Goal: Task Accomplishment & Management: Complete application form

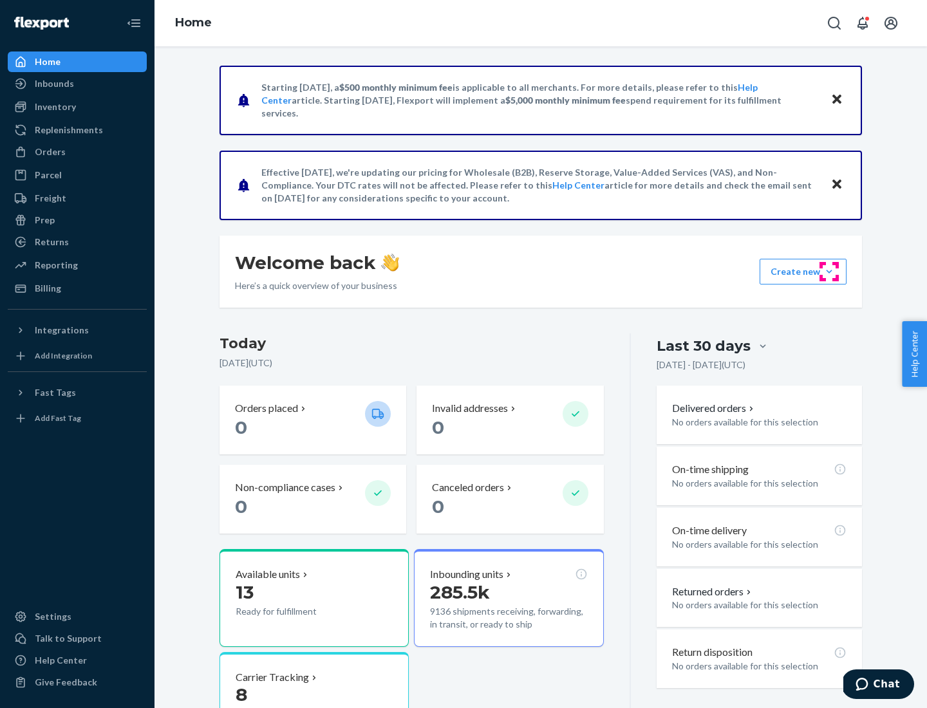
click at [829, 272] on button "Create new Create new inbound Create new order Create new product" at bounding box center [802, 272] width 87 height 26
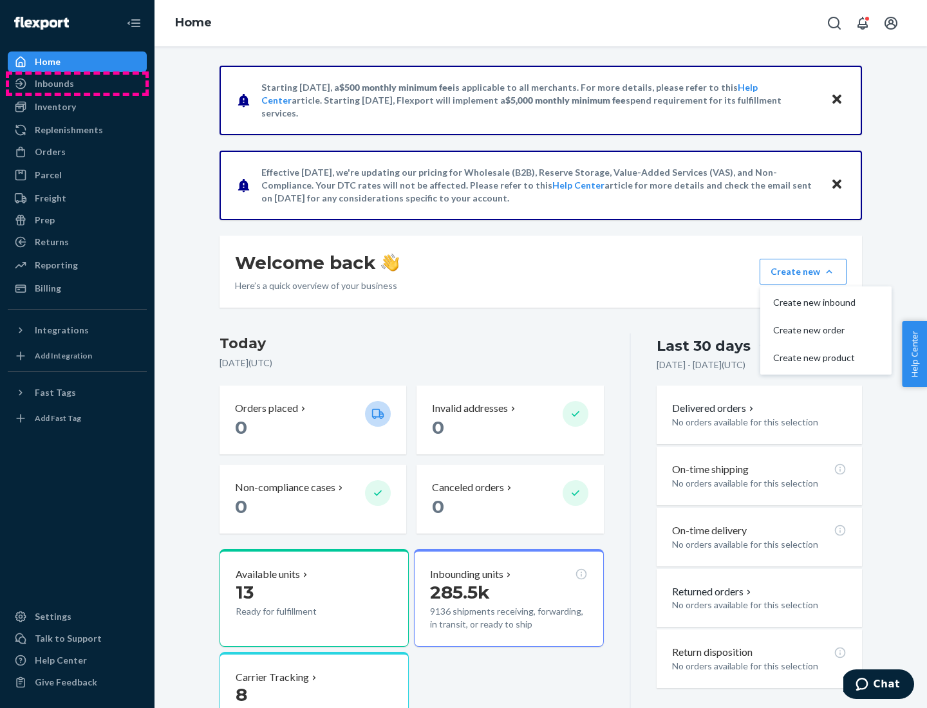
click at [77, 84] on div "Inbounds" at bounding box center [77, 84] width 136 height 18
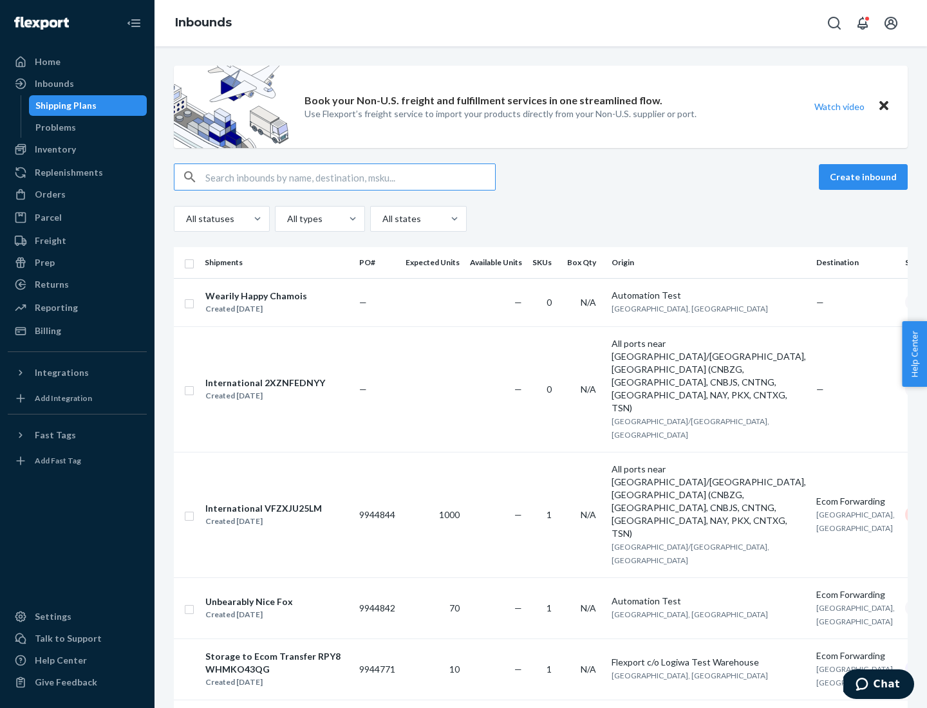
click at [865, 177] on button "Create inbound" at bounding box center [862, 177] width 89 height 26
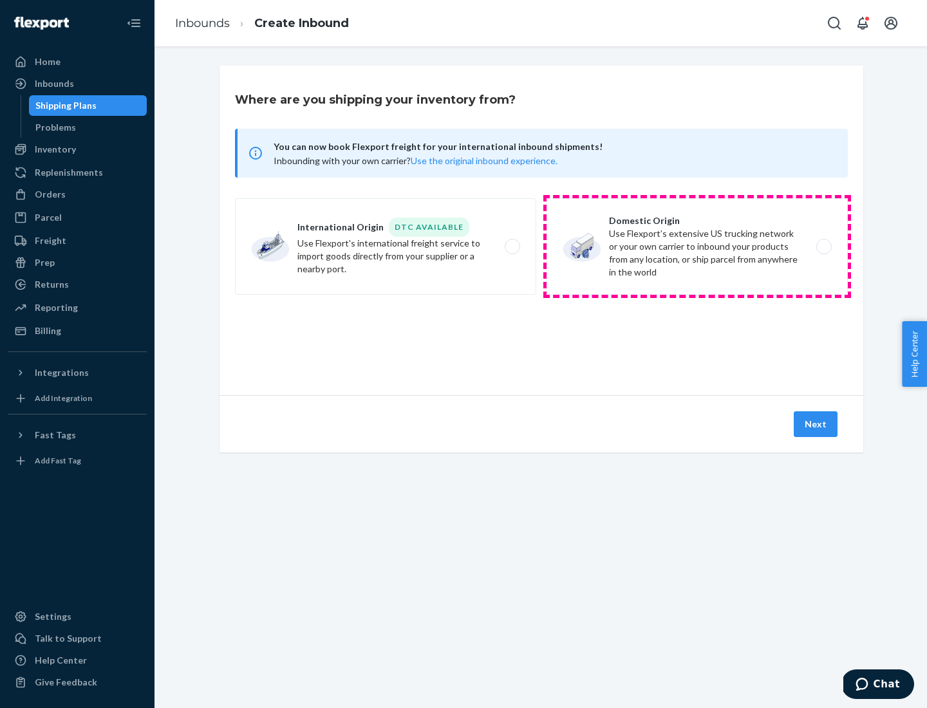
click at [697, 246] on label "Domestic Origin Use Flexport’s extensive US trucking network or your own carrie…" at bounding box center [696, 246] width 301 height 97
click at [823, 246] on input "Domestic Origin Use Flexport’s extensive US trucking network or your own carrie…" at bounding box center [827, 247] width 8 height 8
radio input "true"
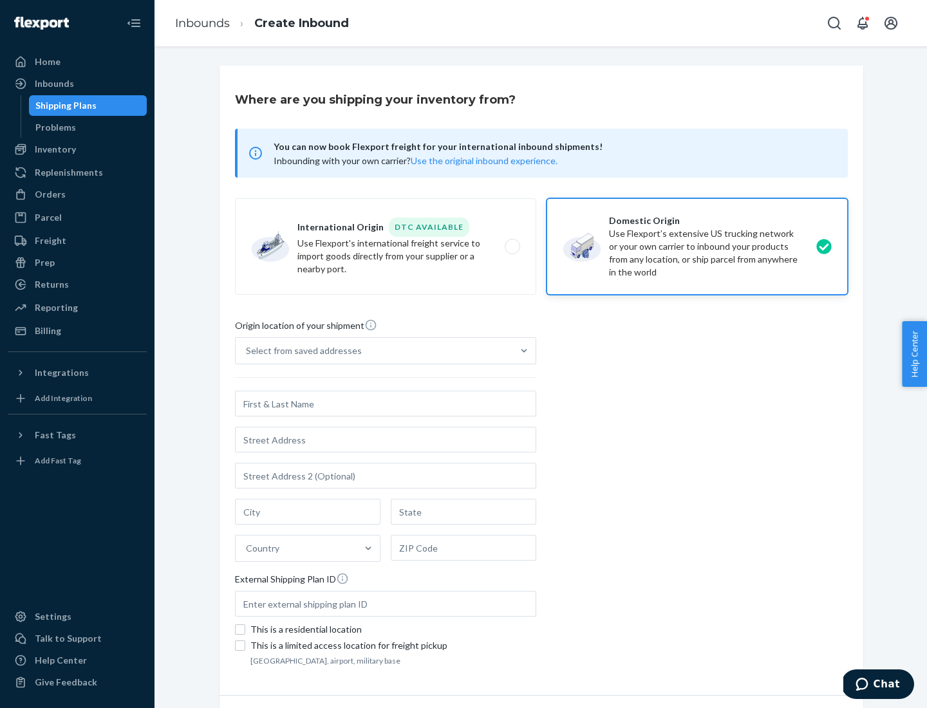
click at [300, 351] on div "Select from saved addresses" at bounding box center [304, 350] width 116 height 13
click at [247, 351] on input "Select from saved addresses" at bounding box center [246, 350] width 1 height 13
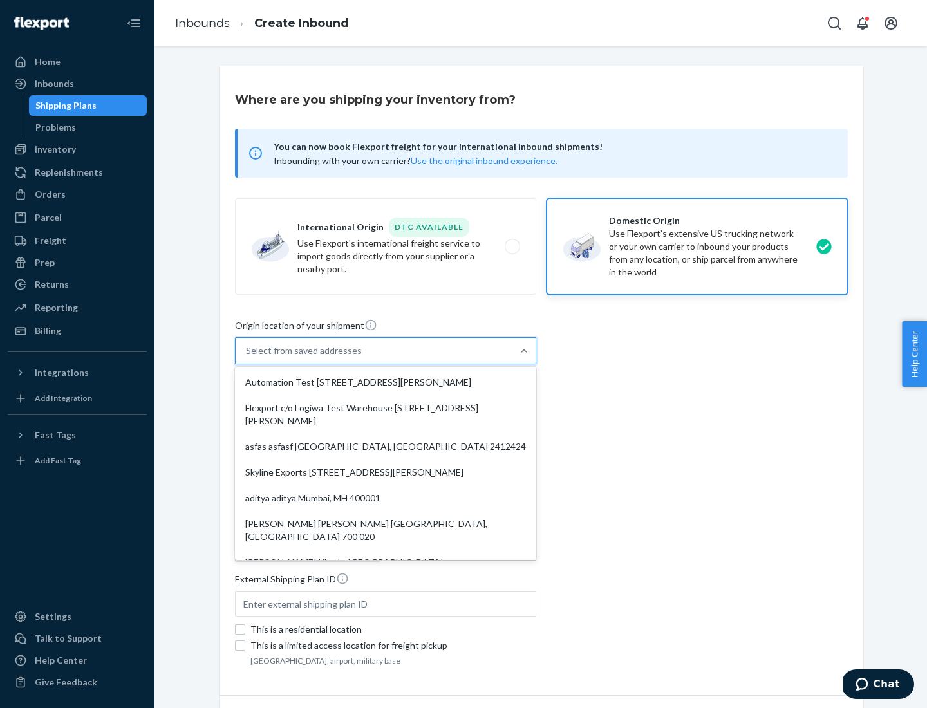
scroll to position [5, 0]
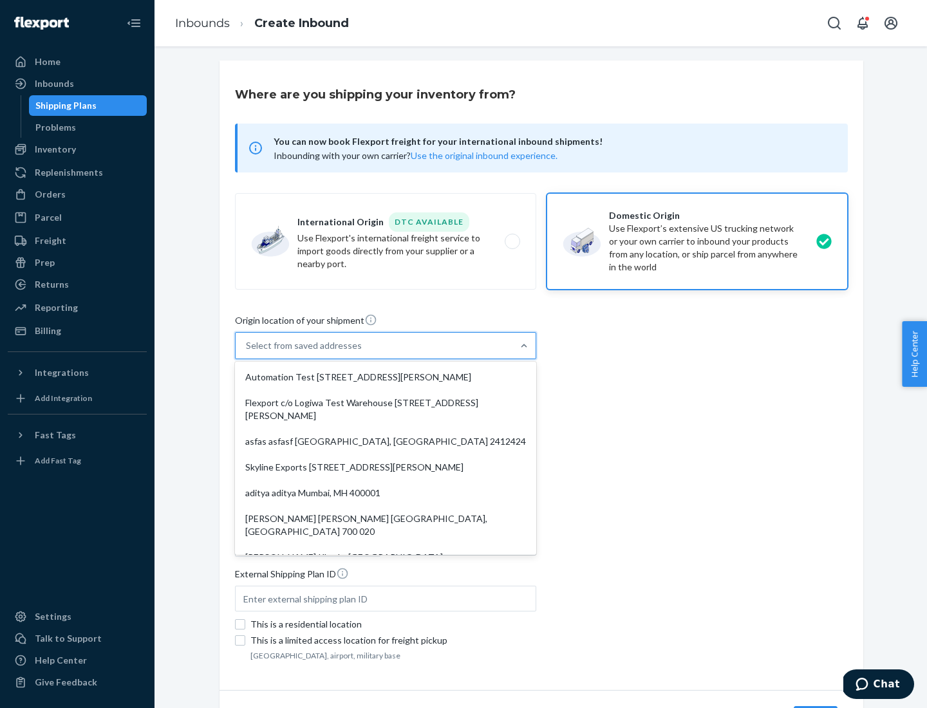
click at [385, 377] on div "Automation Test [STREET_ADDRESS][PERSON_NAME]" at bounding box center [385, 377] width 296 height 26
click at [247, 352] on input "option Automation Test [STREET_ADDRESS][PERSON_NAME]. 9 results available. Use …" at bounding box center [246, 345] width 1 height 13
type input "Automation Test"
type input "9th Floor"
type input "[GEOGRAPHIC_DATA]"
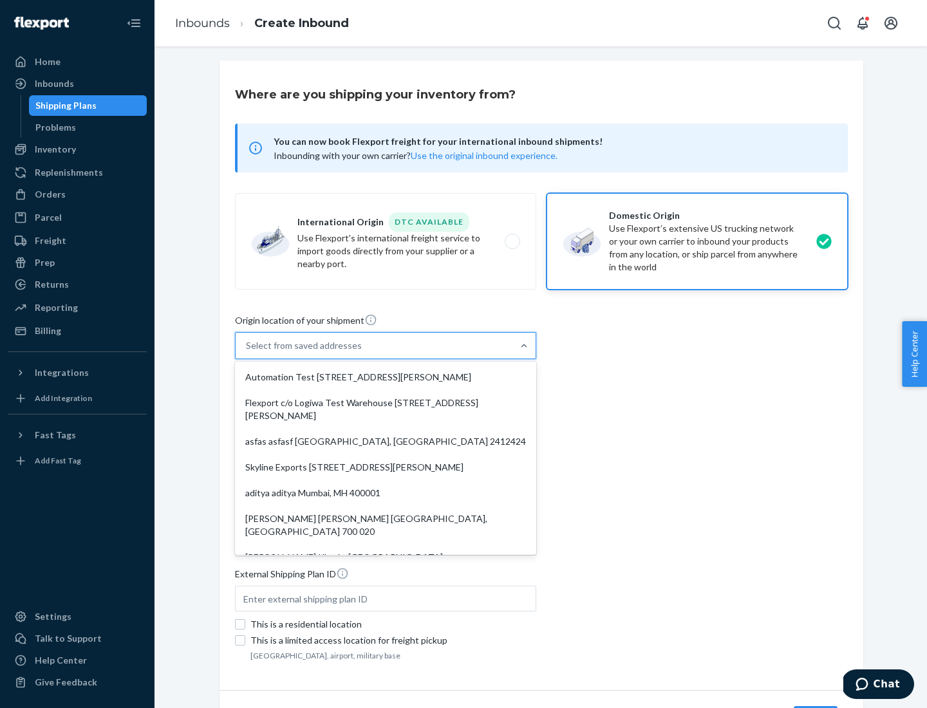
type input "CA"
type input "94104"
type input "[STREET_ADDRESS][PERSON_NAME]"
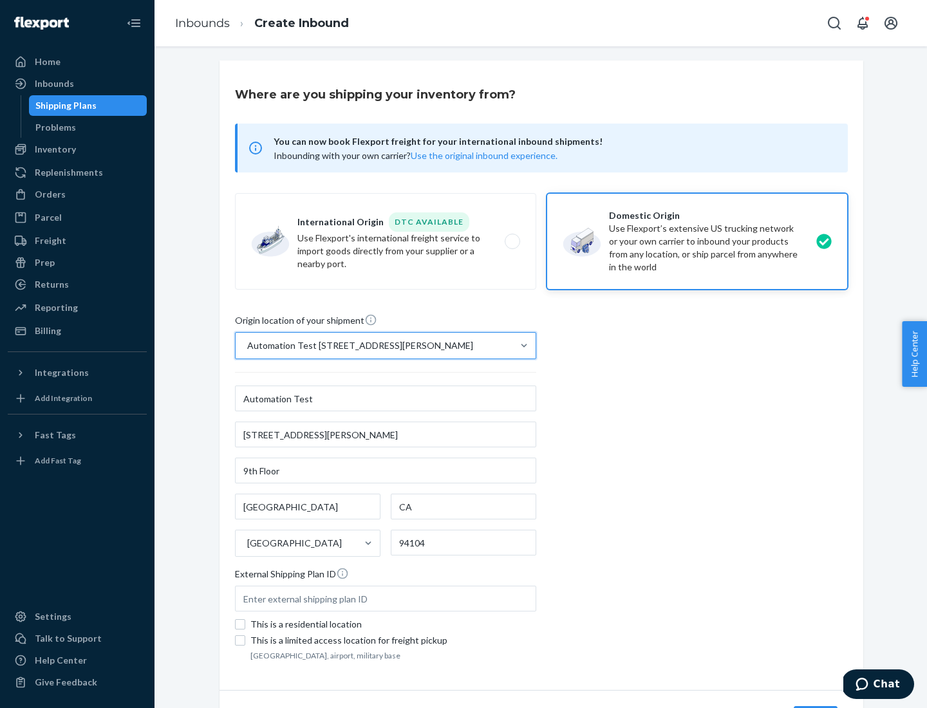
scroll to position [75, 0]
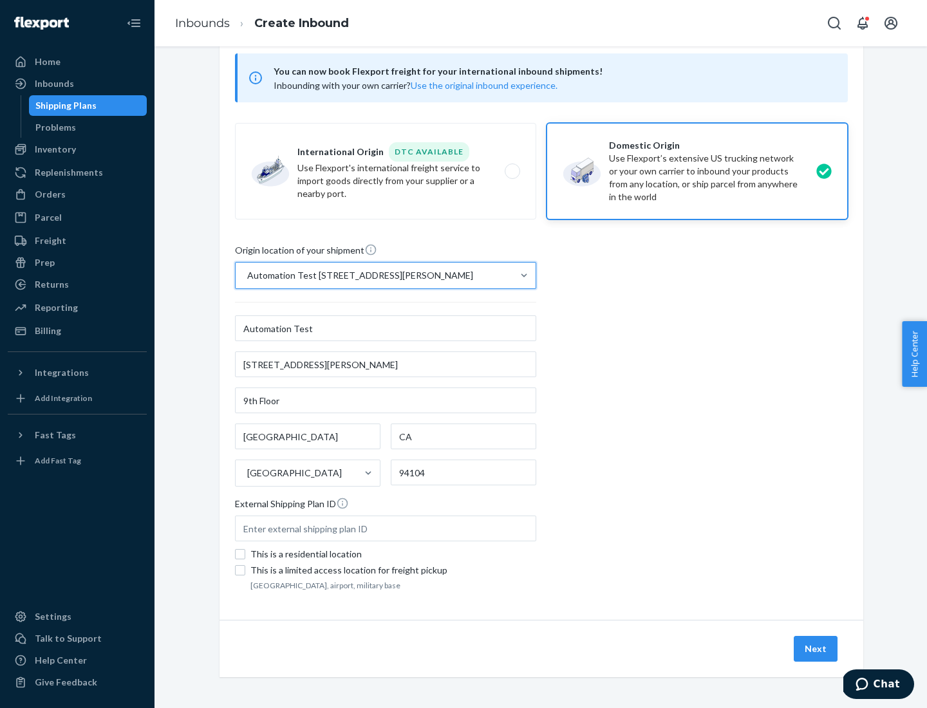
click at [816, 649] on button "Next" at bounding box center [815, 649] width 44 height 26
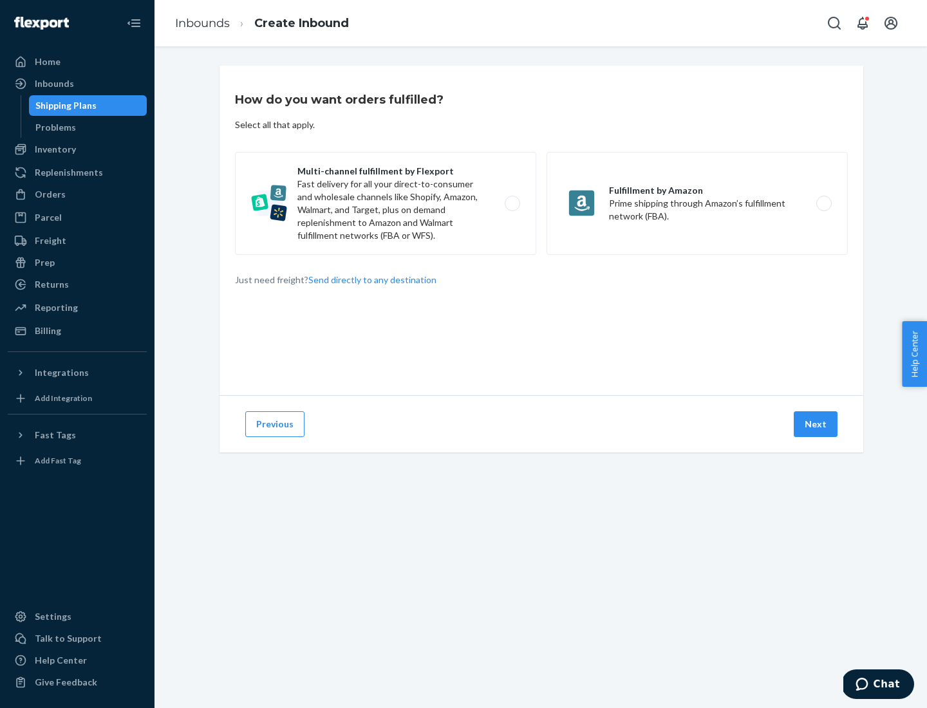
click at [385, 203] on label "Multi-channel fulfillment by Flexport Fast delivery for all your direct-to-cons…" at bounding box center [385, 203] width 301 height 103
click at [512, 203] on input "Multi-channel fulfillment by Flexport Fast delivery for all your direct-to-cons…" at bounding box center [516, 203] width 8 height 8
radio input "true"
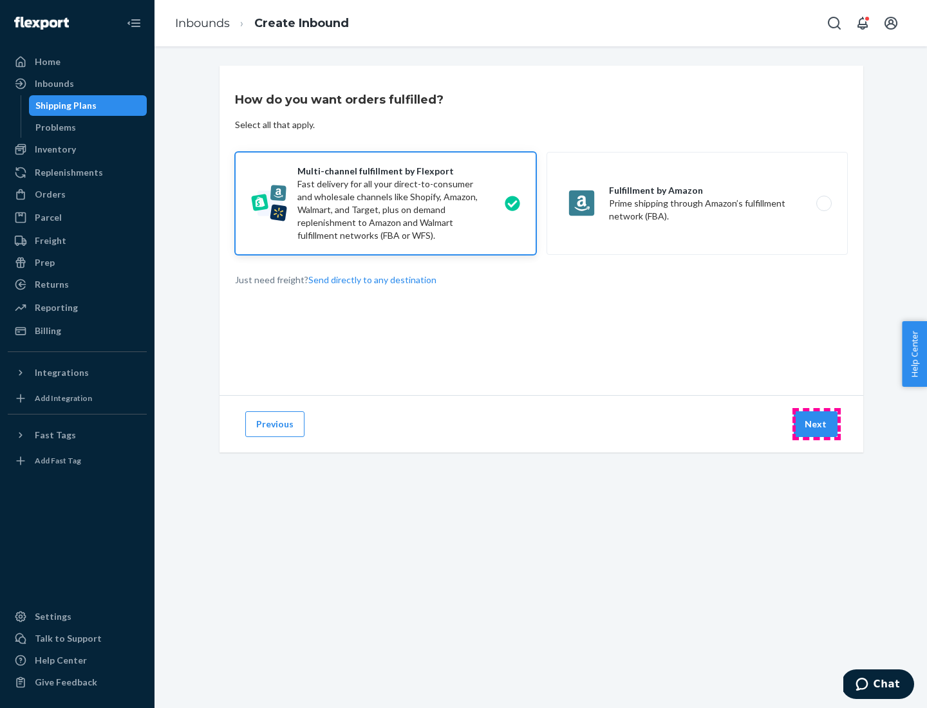
click at [816, 424] on button "Next" at bounding box center [815, 424] width 44 height 26
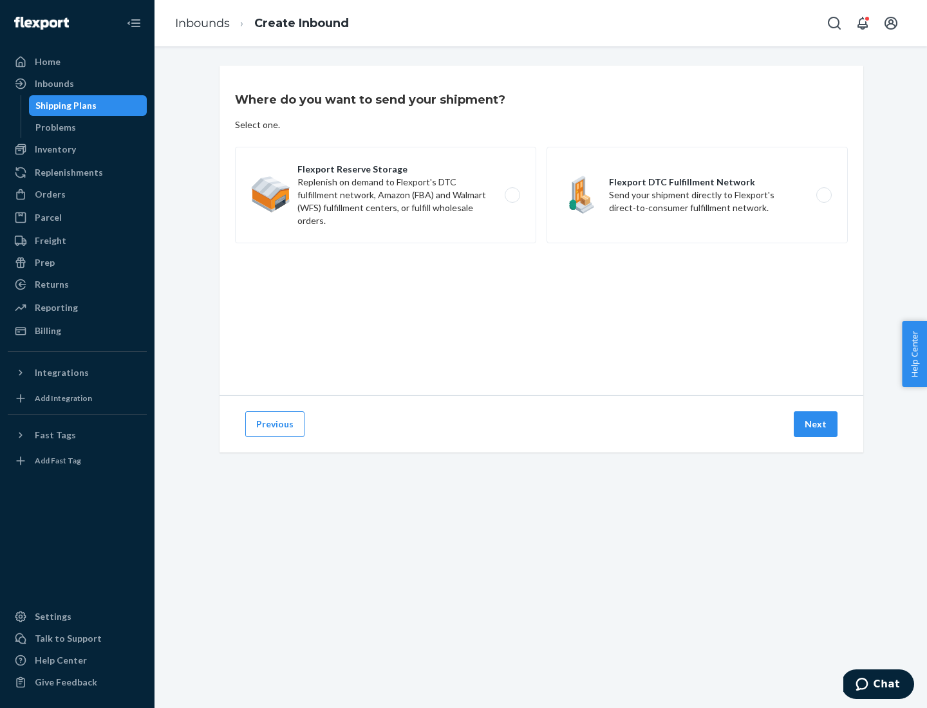
click at [697, 195] on label "Flexport DTC Fulfillment Network Send your shipment directly to Flexport's dire…" at bounding box center [696, 195] width 301 height 97
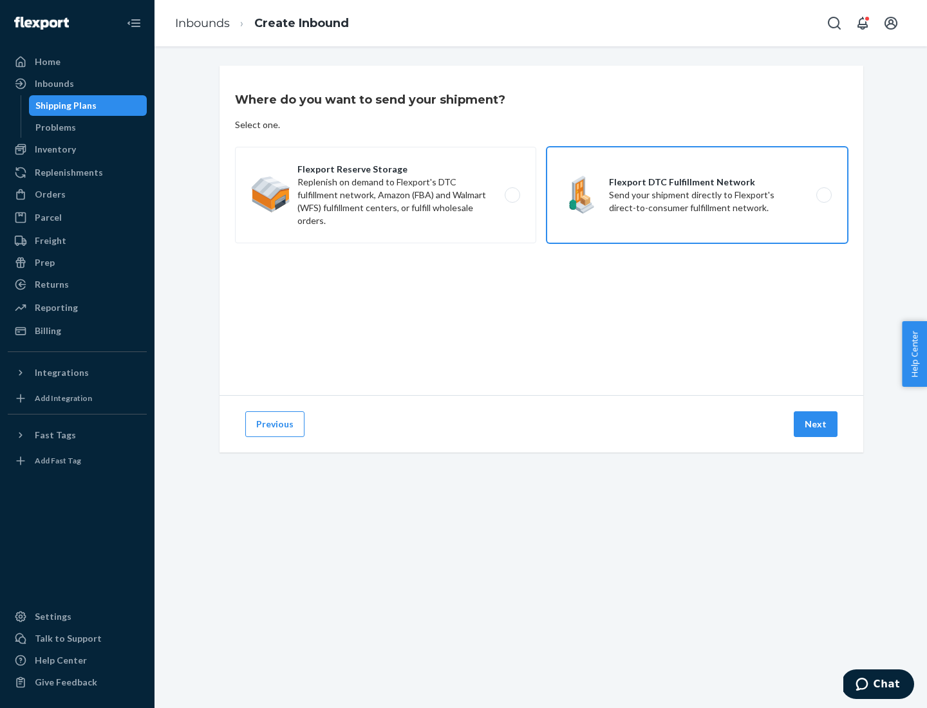
click at [823, 195] on input "Flexport DTC Fulfillment Network Send your shipment directly to Flexport's dire…" at bounding box center [827, 195] width 8 height 8
radio input "true"
click at [816, 424] on button "Next" at bounding box center [815, 424] width 44 height 26
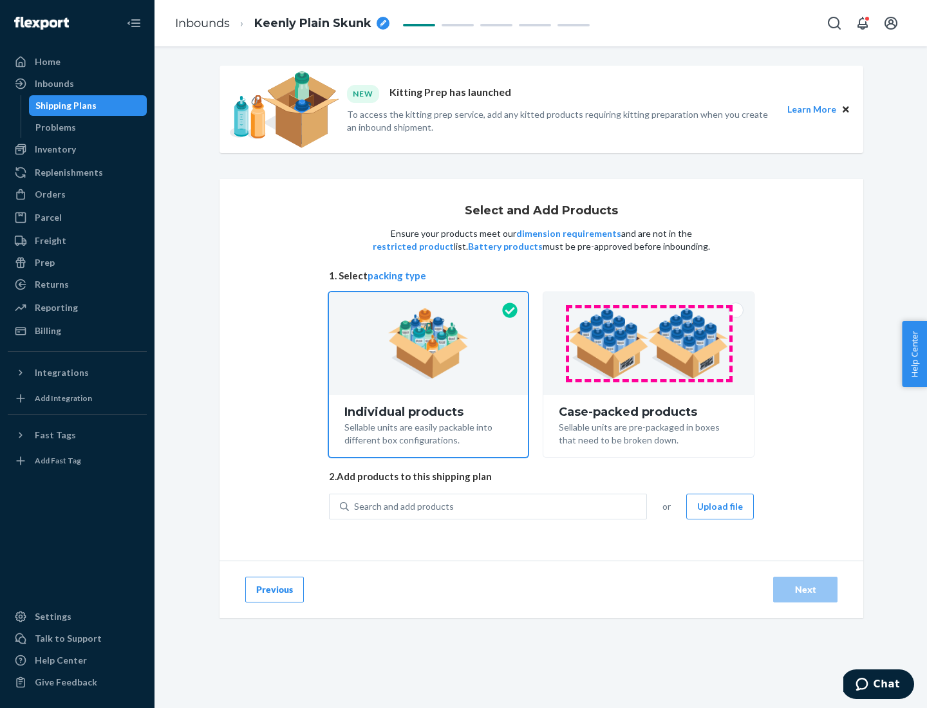
click at [649, 344] on img at bounding box center [648, 343] width 160 height 71
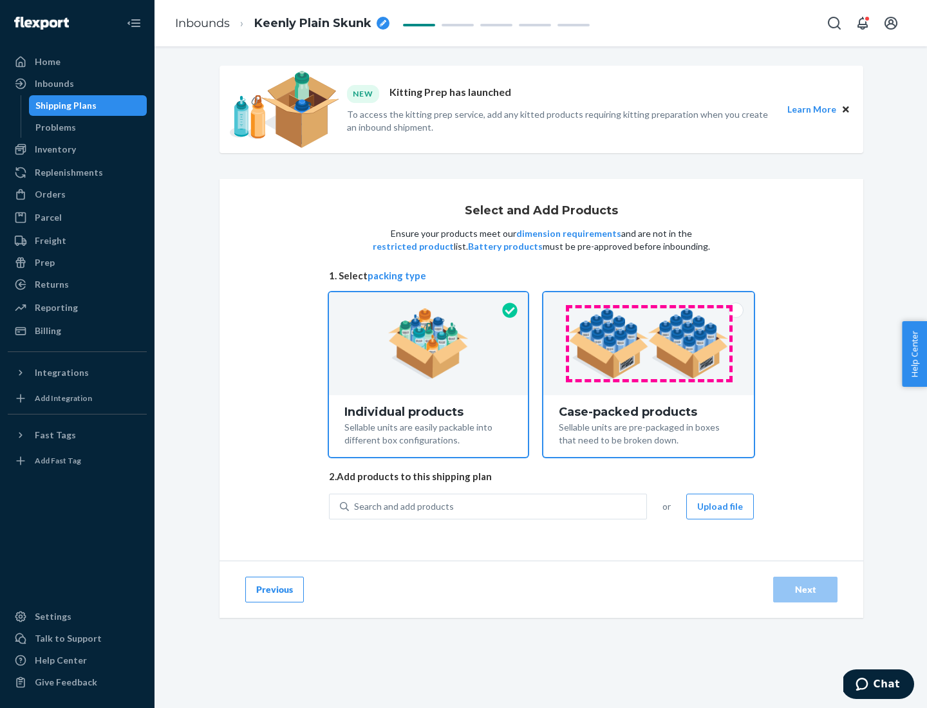
click at [649, 300] on input "Case-packed products Sellable units are pre-packaged in boxes that need to be b…" at bounding box center [648, 296] width 8 height 8
radio input "true"
radio input "false"
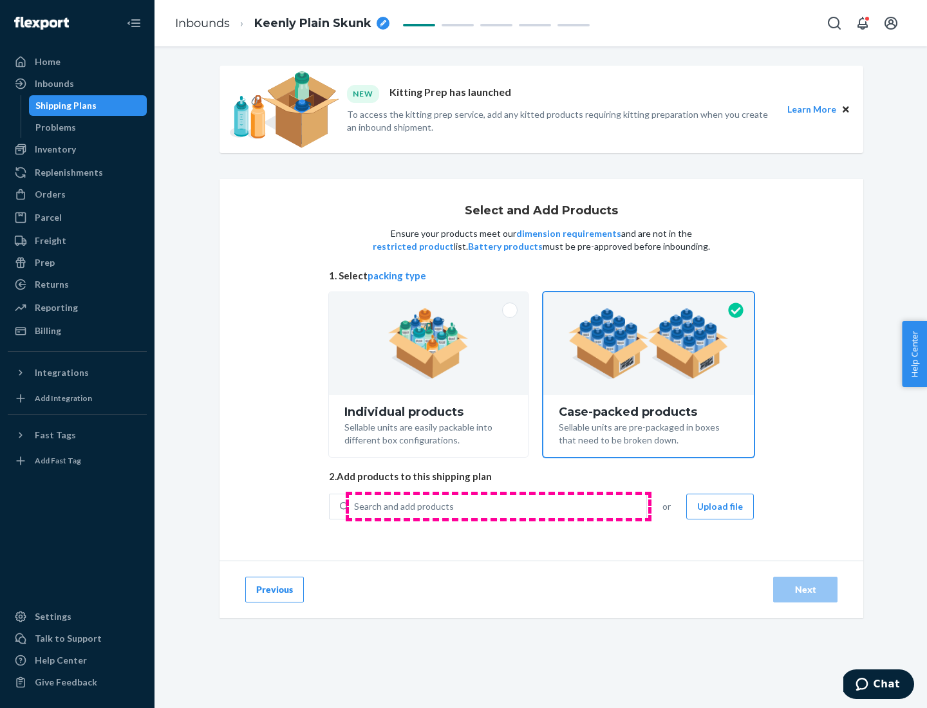
click at [498, 506] on div "Search and add products" at bounding box center [497, 506] width 297 height 23
click at [355, 506] on input "Search and add products" at bounding box center [354, 506] width 1 height 13
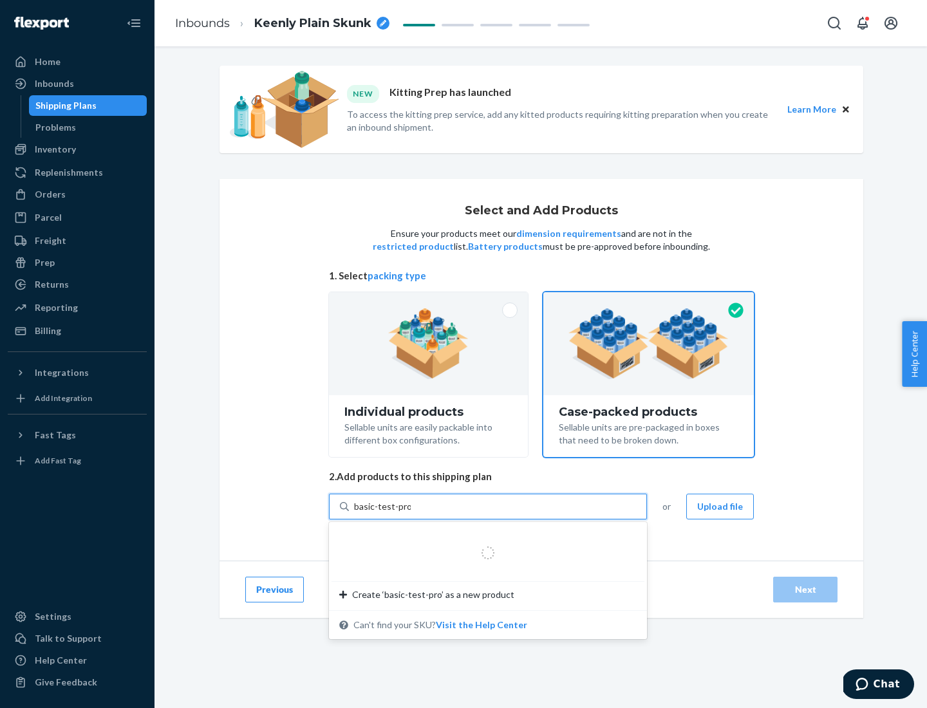
type input "basic-test-product-1"
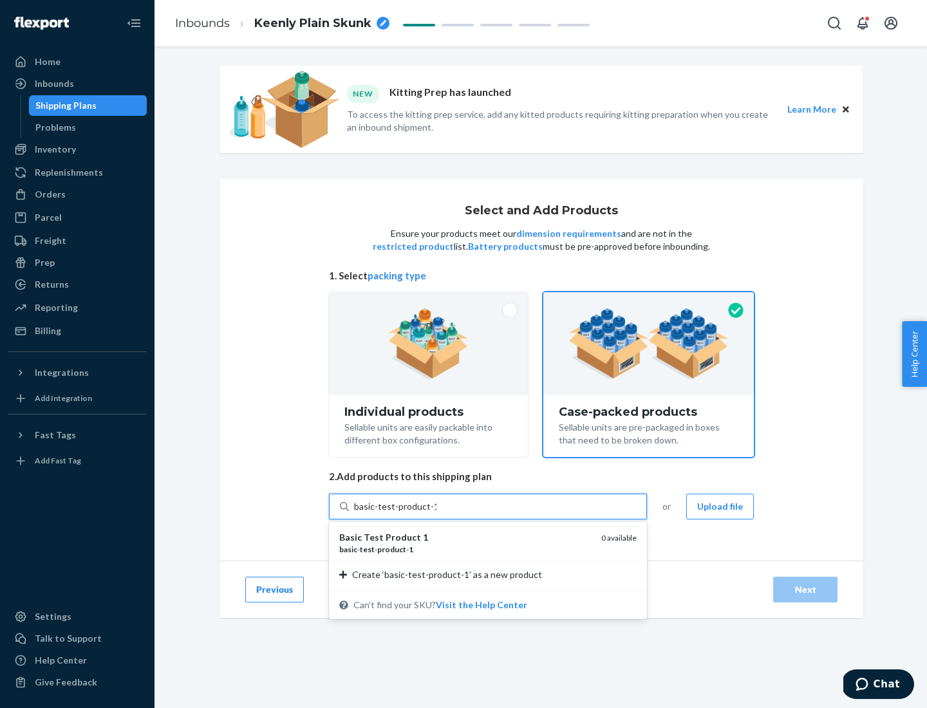
click at [465, 549] on div "basic - test - product - 1" at bounding box center [465, 549] width 252 height 11
click at [436, 513] on input "basic-test-product-1" at bounding box center [395, 506] width 82 height 13
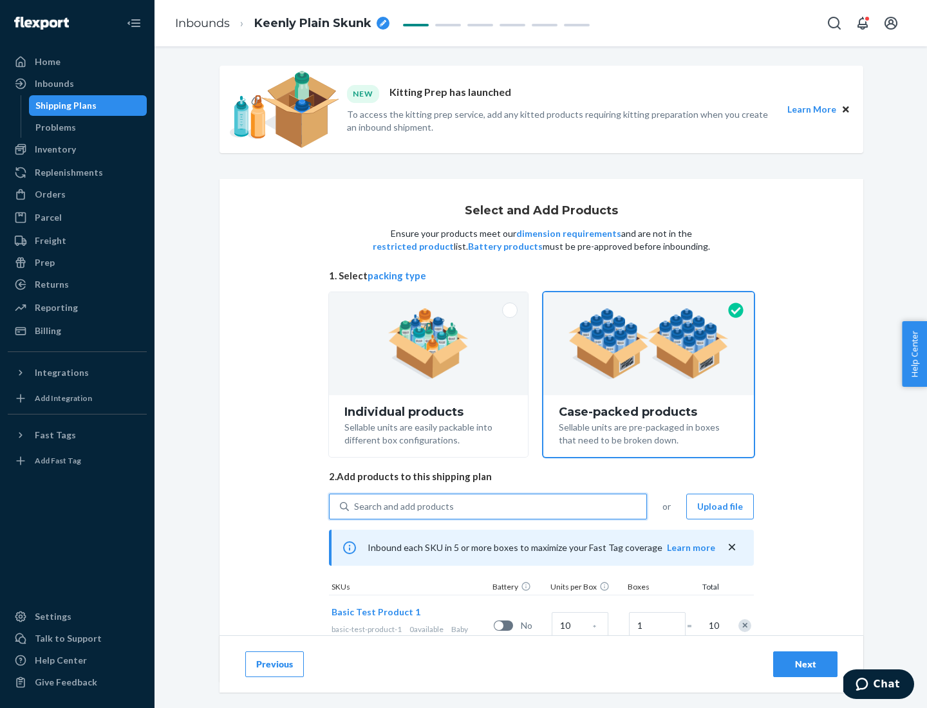
scroll to position [46, 0]
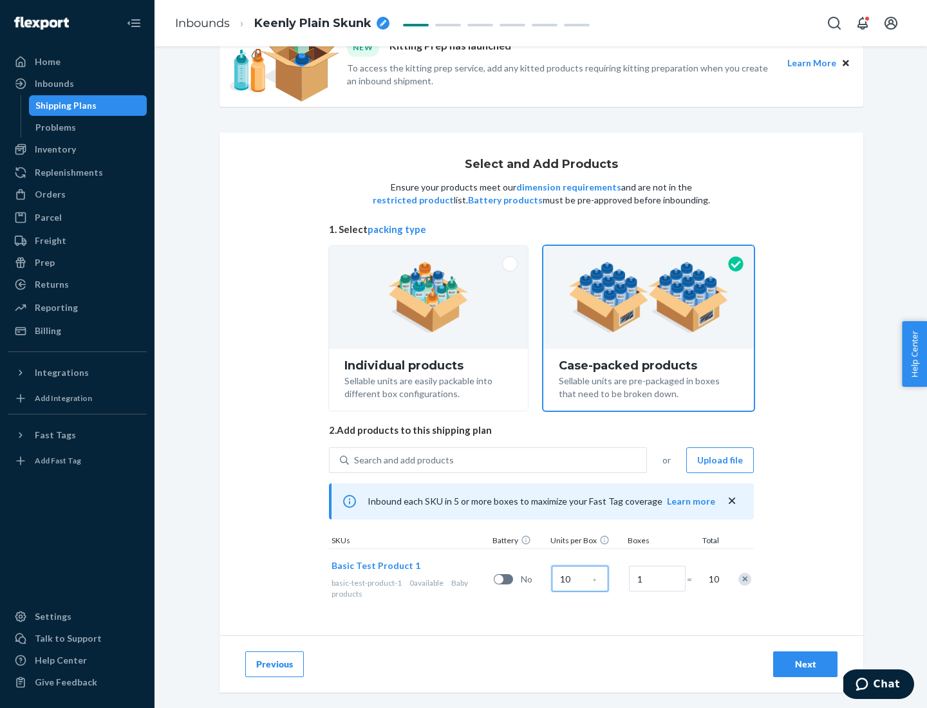
type input "10"
type input "7"
click at [805, 664] on div "Next" at bounding box center [805, 664] width 42 height 13
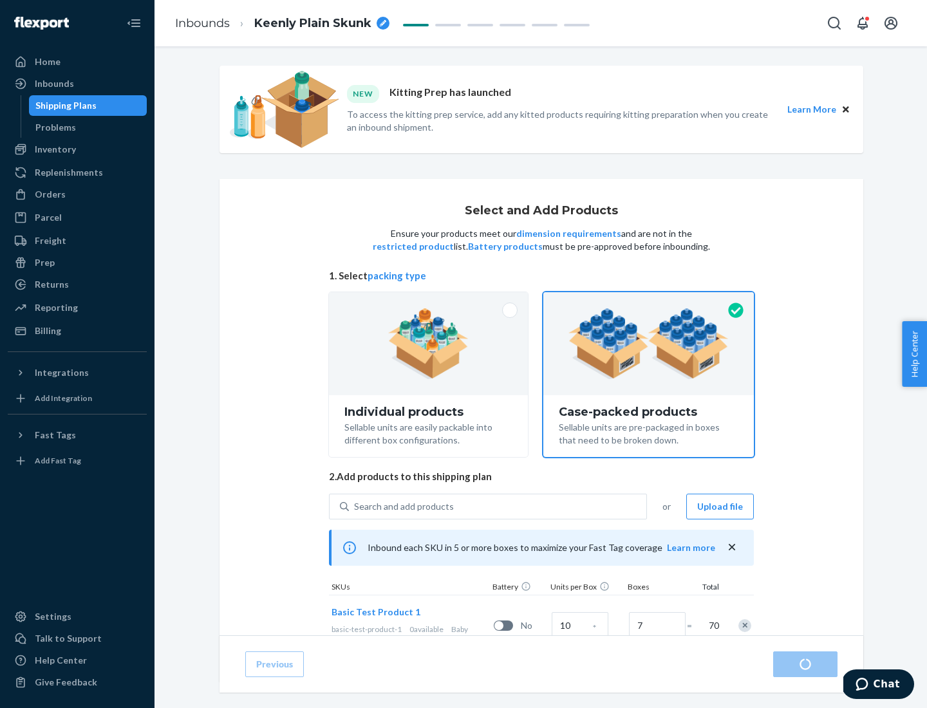
radio input "true"
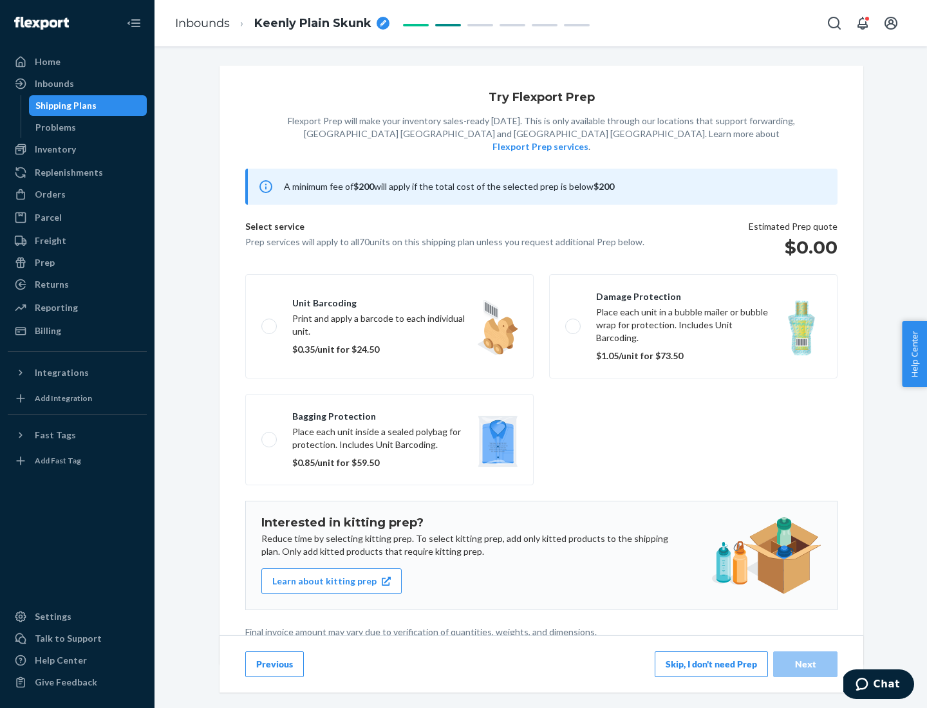
scroll to position [3, 0]
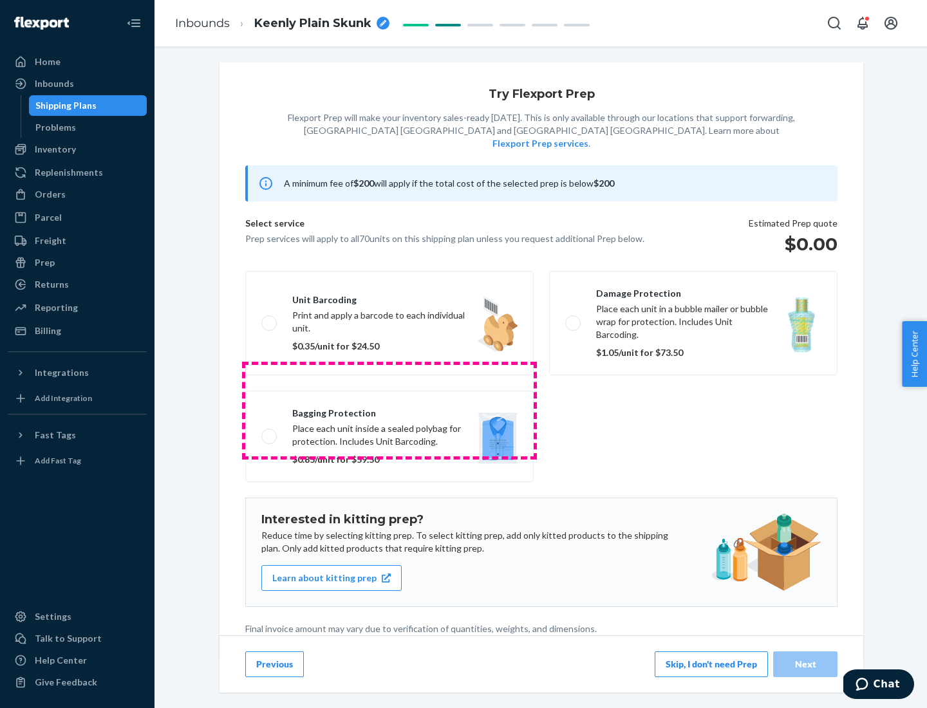
click at [389, 410] on label "Bagging protection Place each unit inside a sealed polybag for protection. Incl…" at bounding box center [389, 436] width 288 height 91
click at [270, 432] on input "Bagging protection Place each unit inside a sealed polybag for protection. Incl…" at bounding box center [265, 436] width 8 height 8
checkbox input "true"
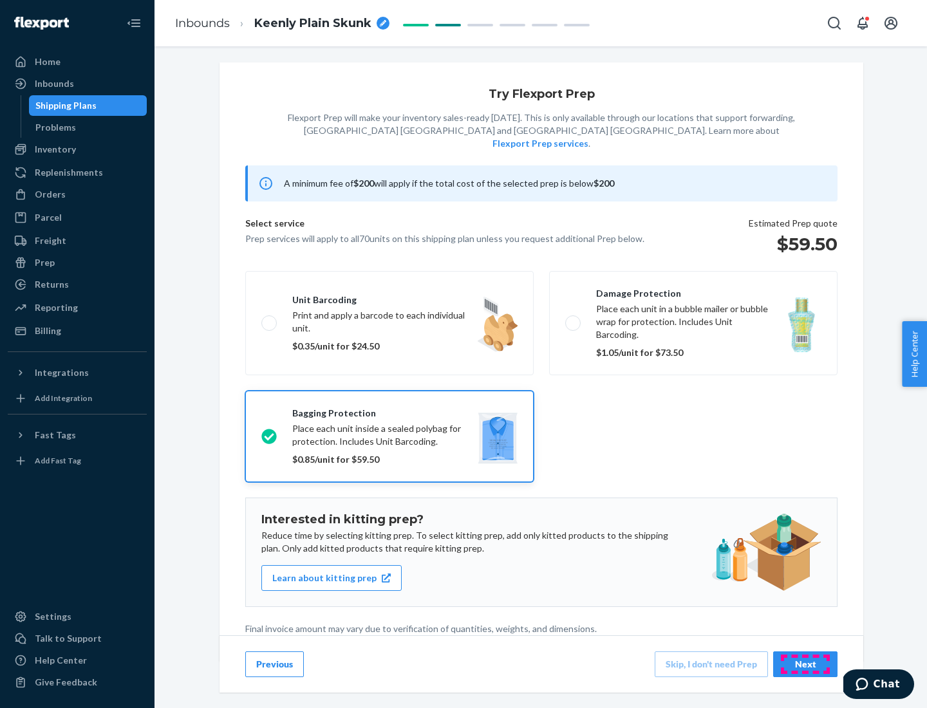
click at [805, 663] on div "Next" at bounding box center [805, 664] width 42 height 13
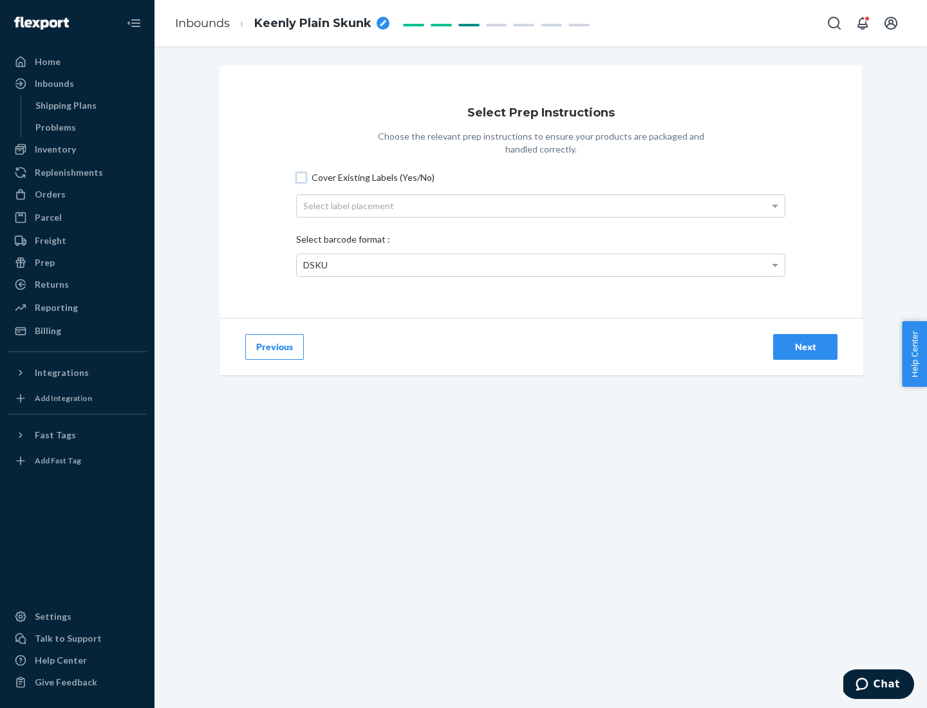
click at [301, 177] on input "Cover Existing Labels (Yes/No)" at bounding box center [301, 177] width 10 height 10
checkbox input "true"
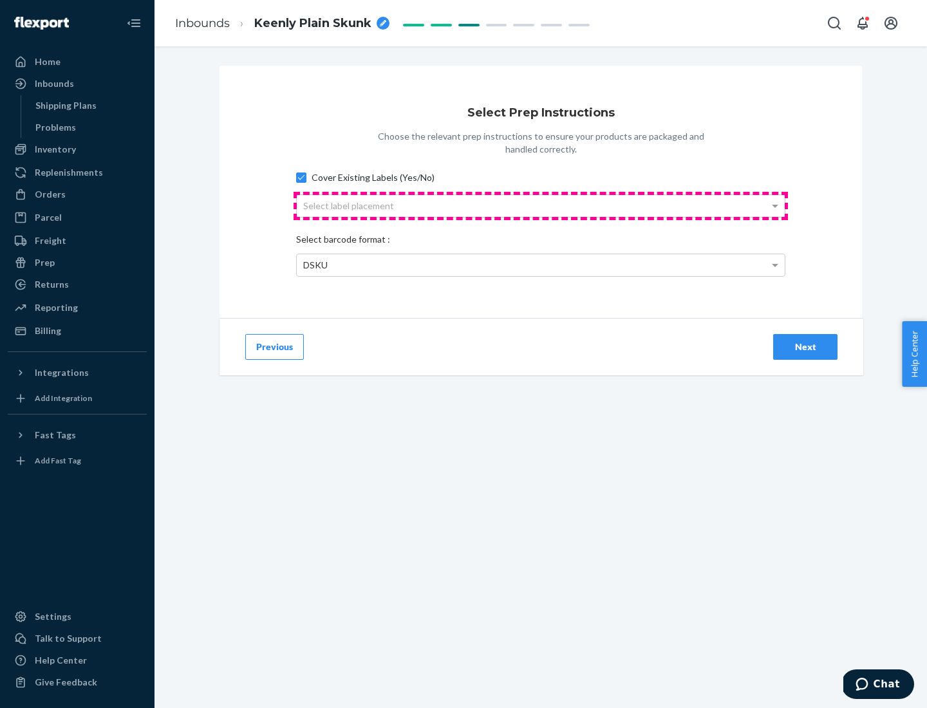
click at [541, 205] on div "Select label placement" at bounding box center [541, 206] width 488 height 22
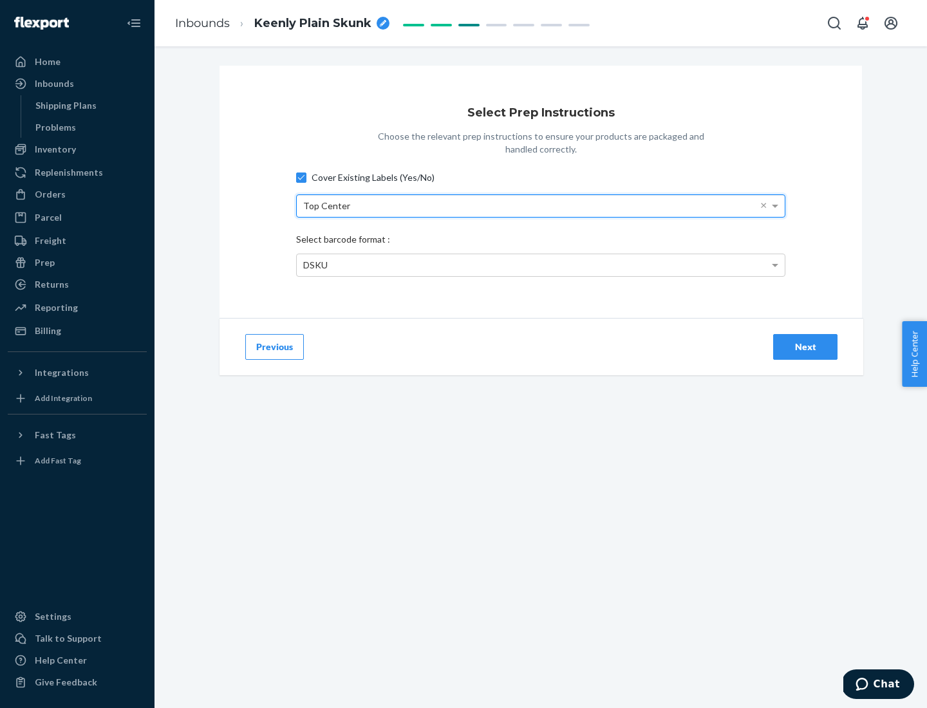
click at [541, 264] on div "DSKU" at bounding box center [541, 265] width 488 height 22
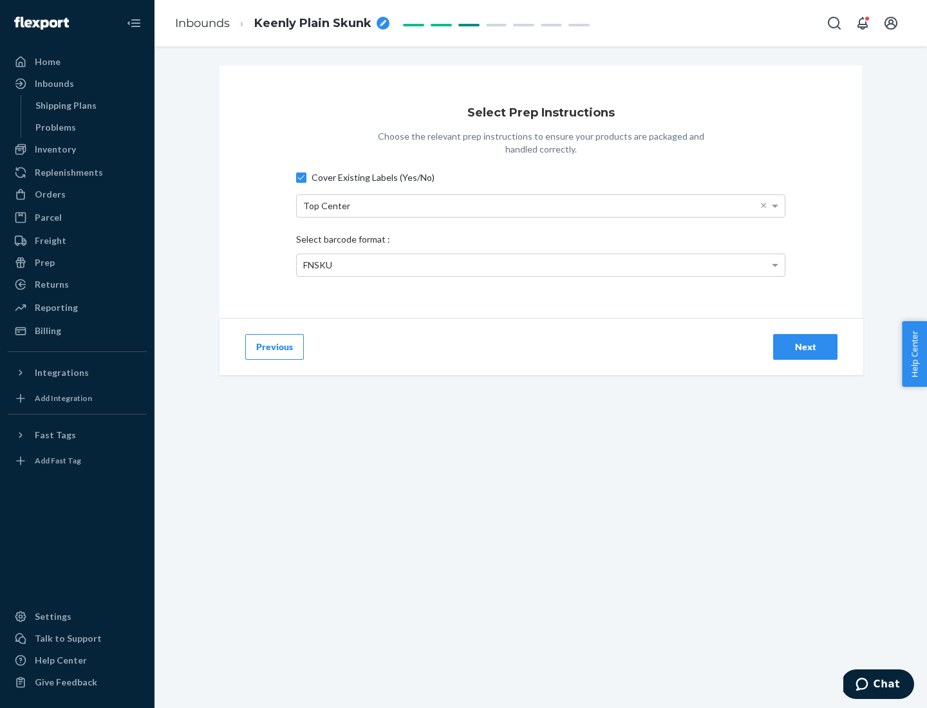
click at [805, 346] on div "Next" at bounding box center [805, 346] width 42 height 13
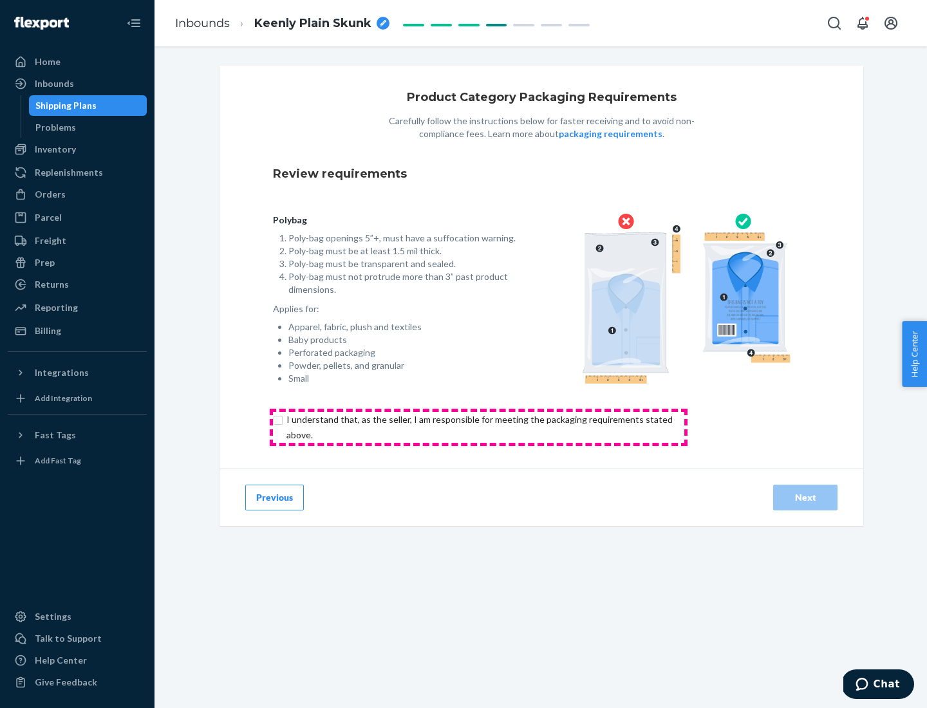
click at [478, 427] on input "checkbox" at bounding box center [487, 427] width 428 height 31
checkbox input "true"
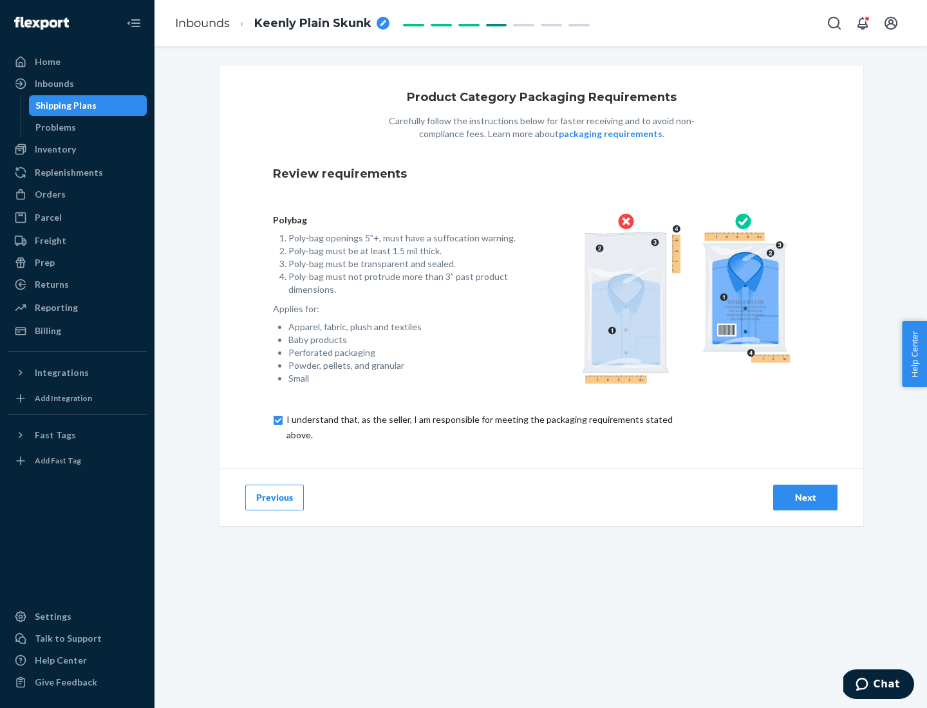
click at [805, 497] on div "Next" at bounding box center [805, 497] width 42 height 13
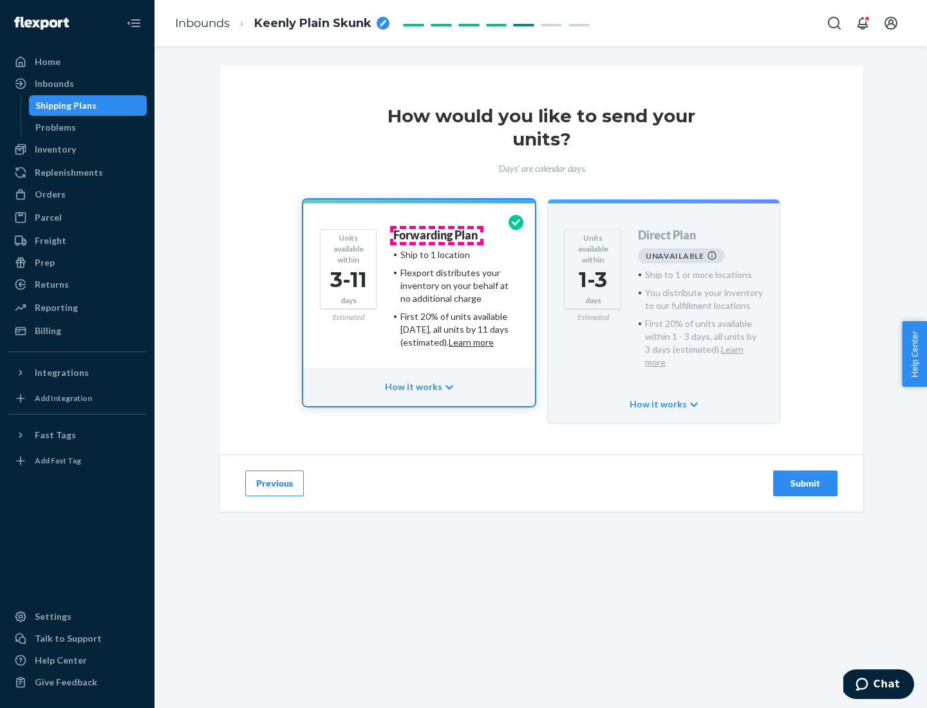
click at [436, 235] on h4 "Forwarding Plan" at bounding box center [435, 235] width 84 height 13
click at [805, 477] on div "Submit" at bounding box center [805, 483] width 42 height 13
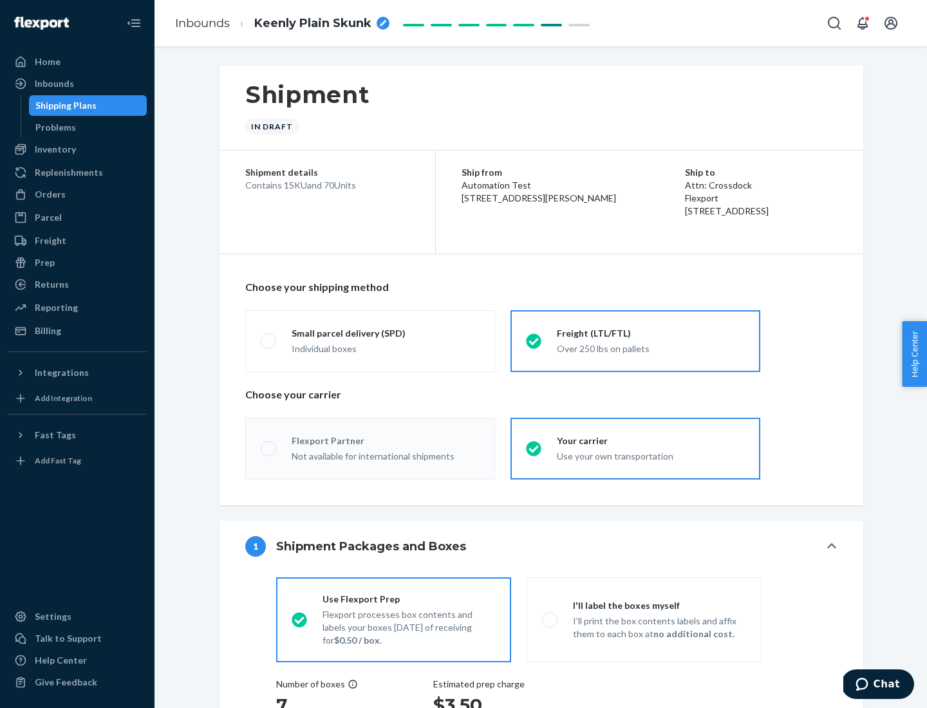
radio input "true"
radio input "false"
radio input "true"
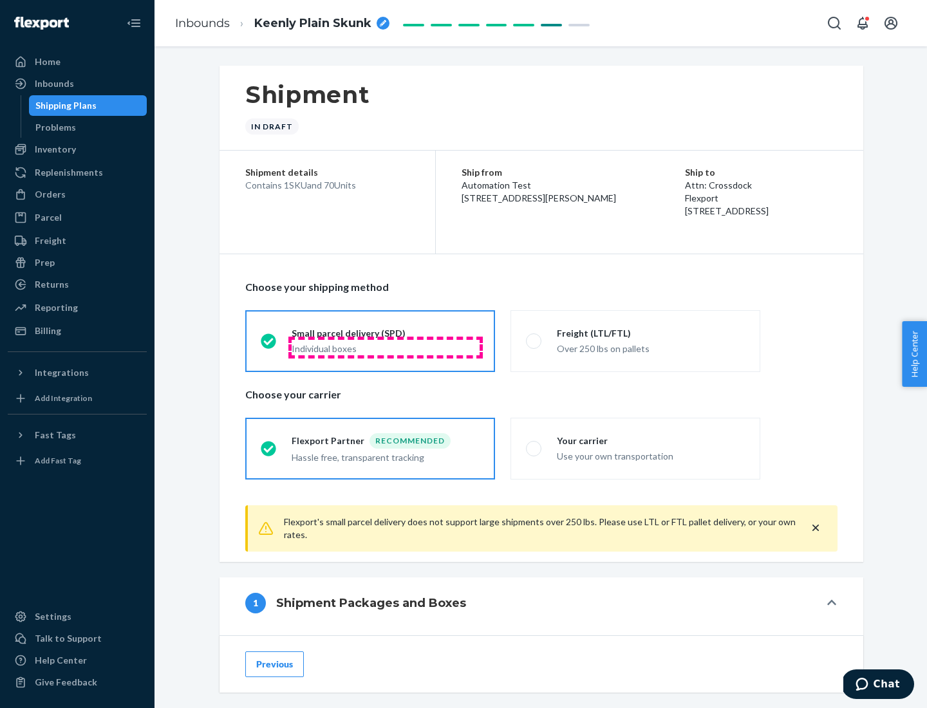
click at [385, 347] on div "Individual boxes" at bounding box center [385, 348] width 188 height 13
click at [269, 345] on input "Small parcel delivery (SPD) Individual boxes" at bounding box center [265, 341] width 8 height 8
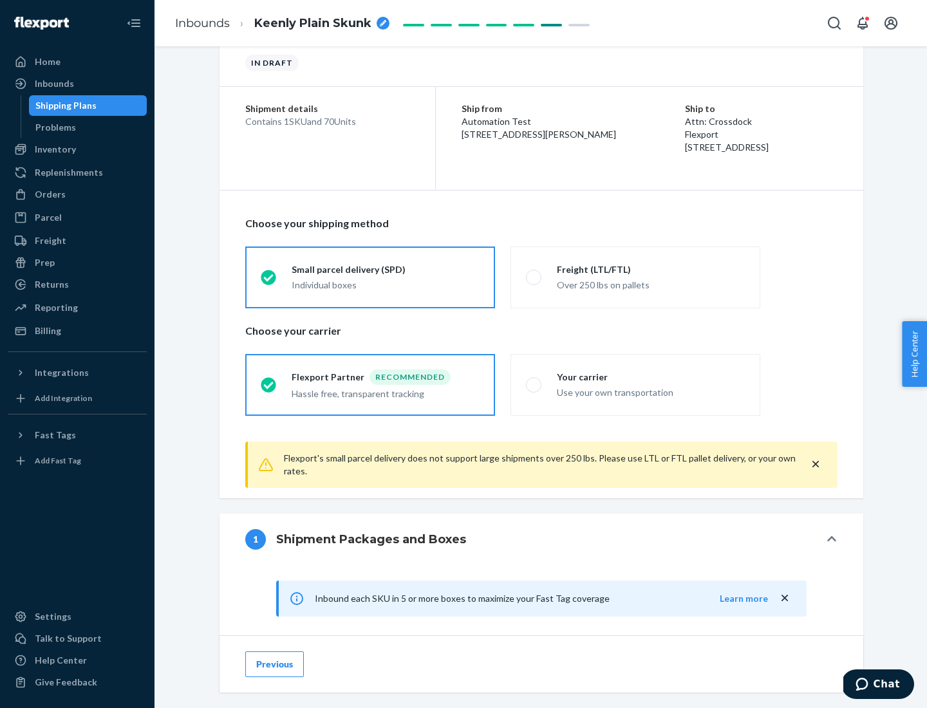
click at [651, 376] on div "Your carrier" at bounding box center [651, 377] width 188 height 13
click at [534, 380] on input "Your carrier Use your own transportation" at bounding box center [530, 384] width 8 height 8
radio input "true"
radio input "false"
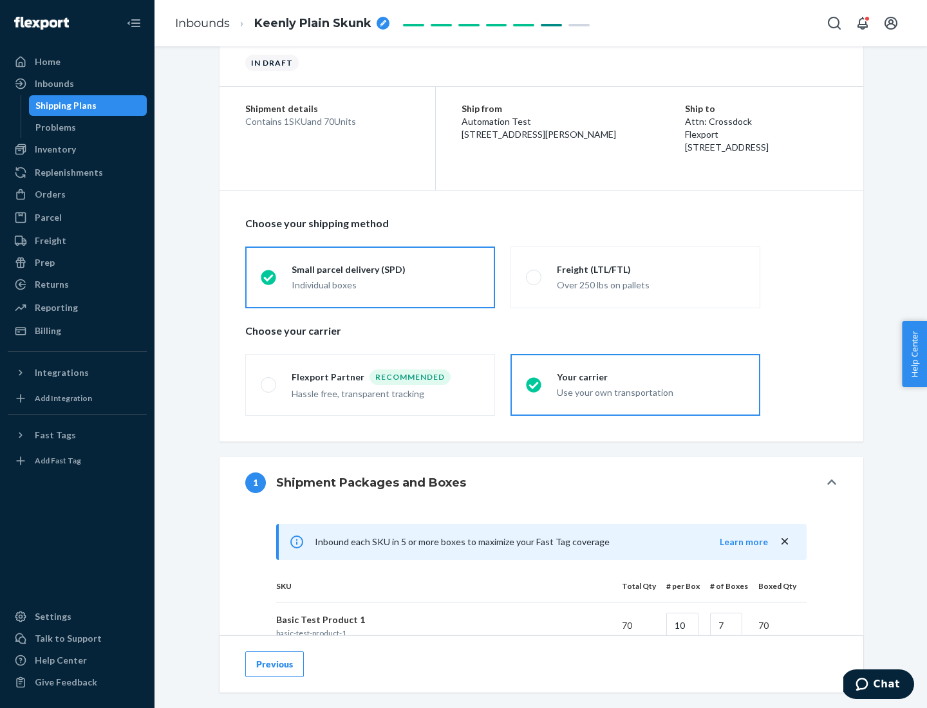
scroll to position [312, 0]
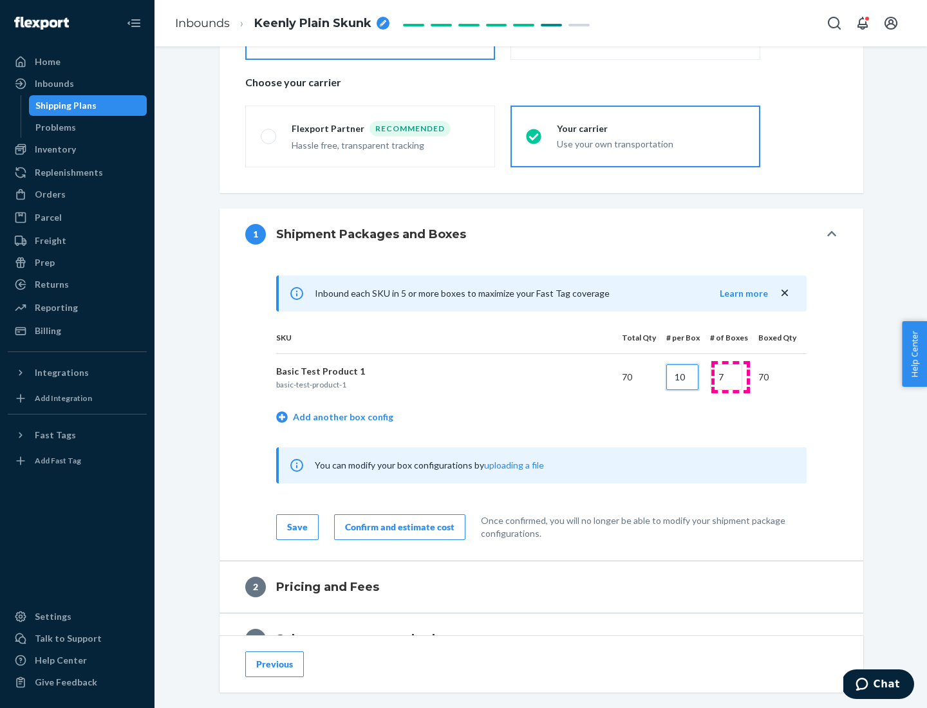
type input "10"
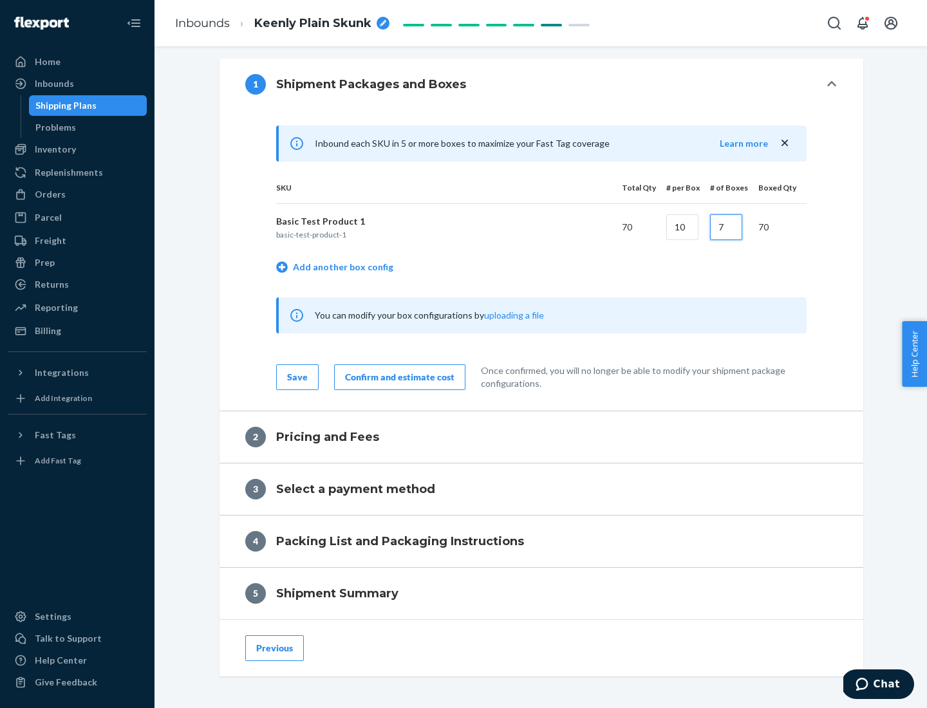
type input "7"
click at [397, 376] on div "Confirm and estimate cost" at bounding box center [399, 377] width 109 height 13
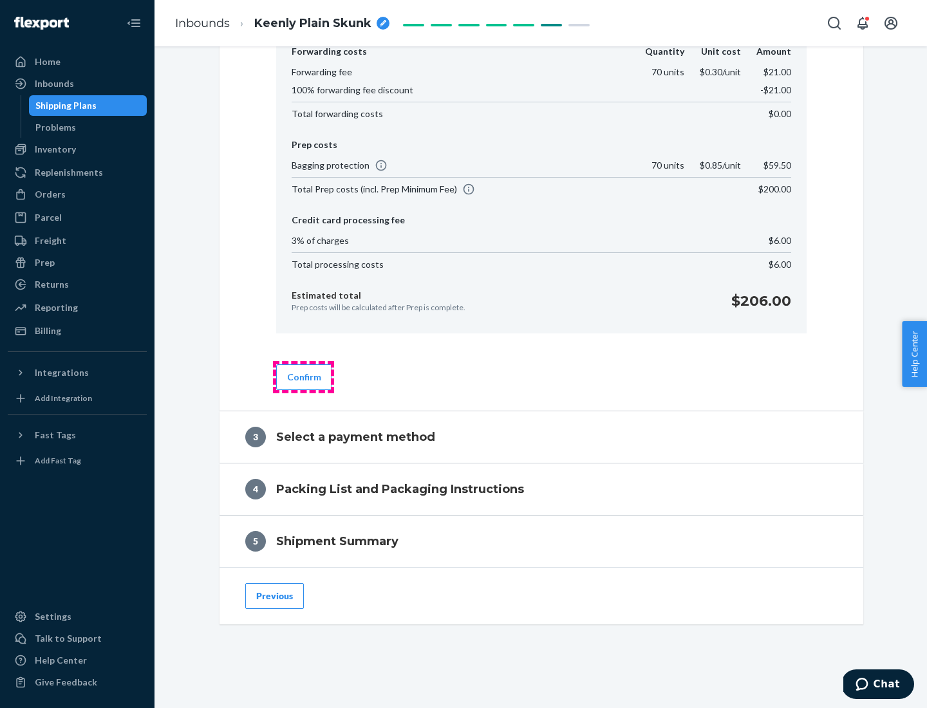
click at [303, 376] on button "Confirm" at bounding box center [304, 377] width 56 height 26
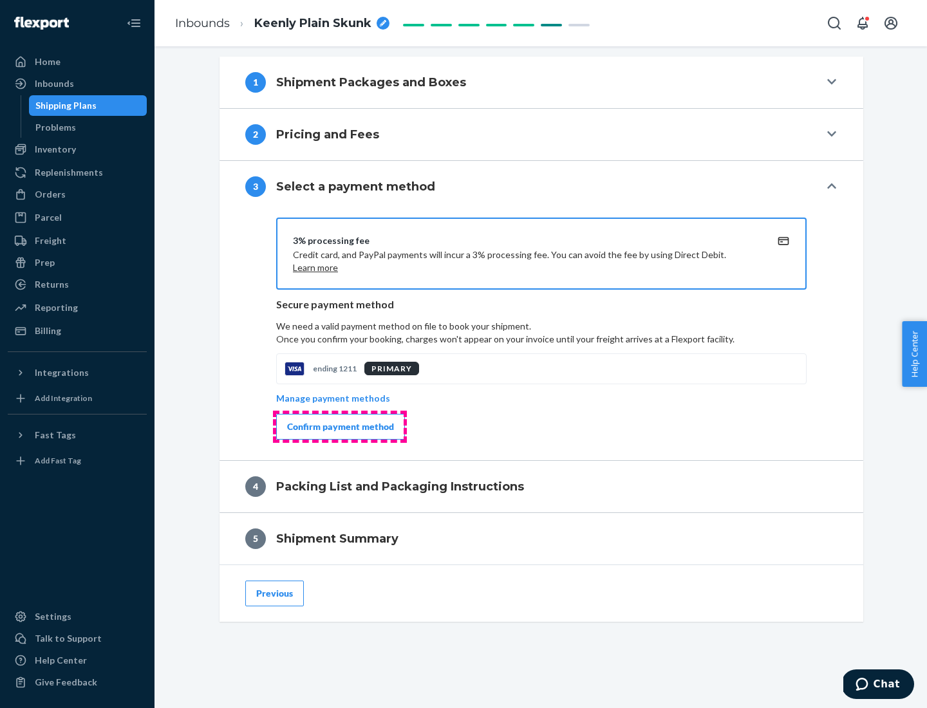
click at [339, 427] on div "Confirm payment method" at bounding box center [340, 426] width 107 height 13
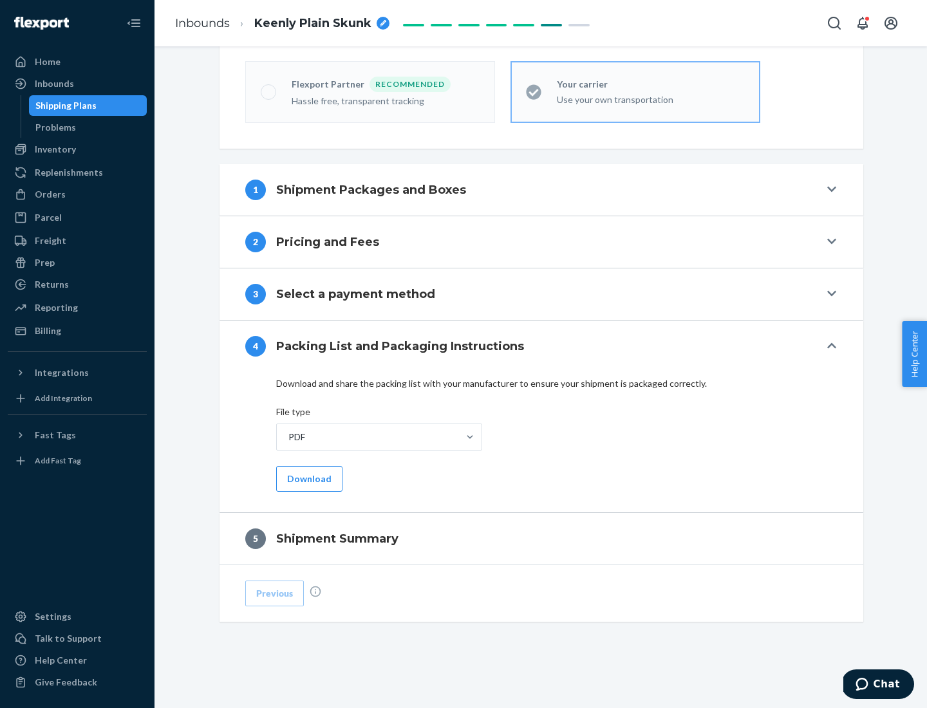
scroll to position [356, 0]
click at [308, 478] on button "Download" at bounding box center [309, 479] width 66 height 26
